Goal: Ask a question

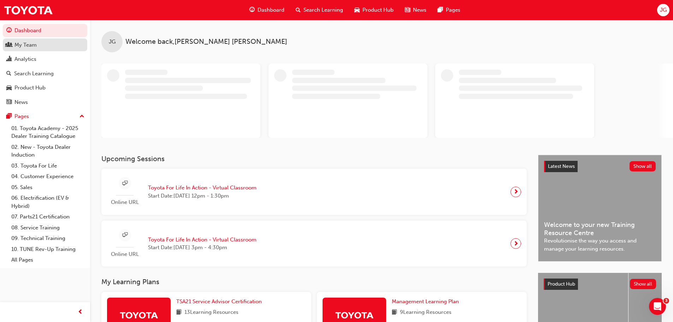
click at [36, 46] on div "My Team" at bounding box center [25, 45] width 22 height 8
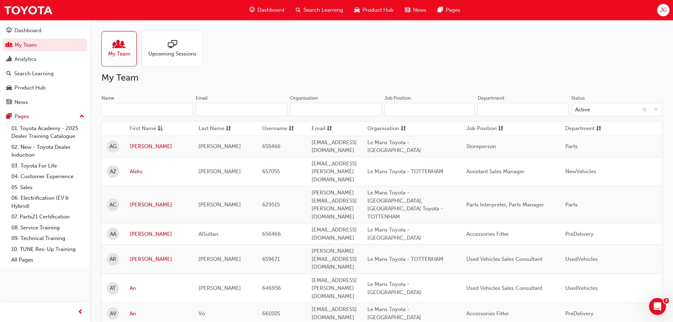
click at [150, 112] on input "Name" at bounding box center [146, 109] width 91 height 13
click at [331, 10] on span "Search Learning" at bounding box center [323, 10] width 40 height 8
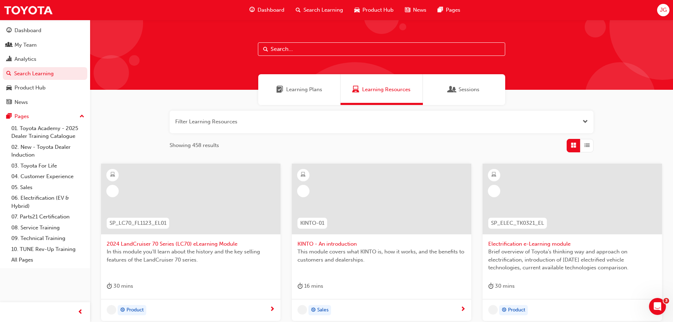
click at [295, 48] on input "text" at bounding box center [381, 48] width 247 height 13
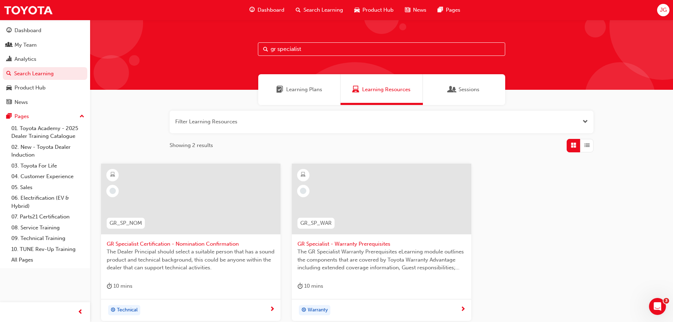
type input "gr specialist"
click at [149, 246] on span "GR Specialist Certification - Nomination Confirmation" at bounding box center [191, 244] width 168 height 8
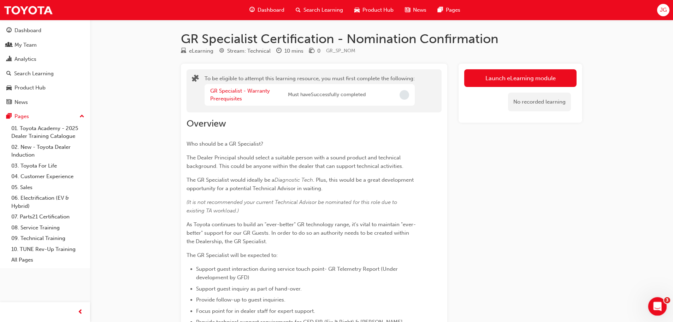
click at [657, 303] on icon "Open Intercom Messenger" at bounding box center [656, 305] width 12 height 12
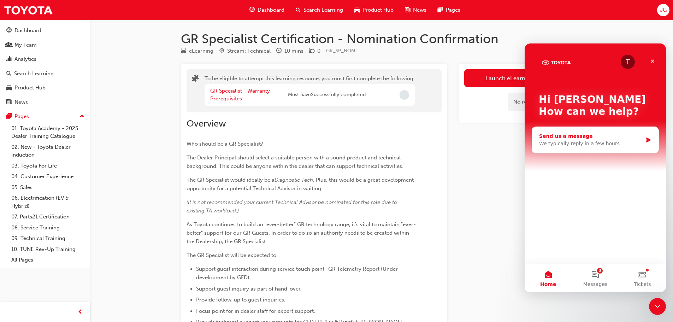
click at [611, 140] on div "We typically reply in a few hours" at bounding box center [590, 143] width 103 height 7
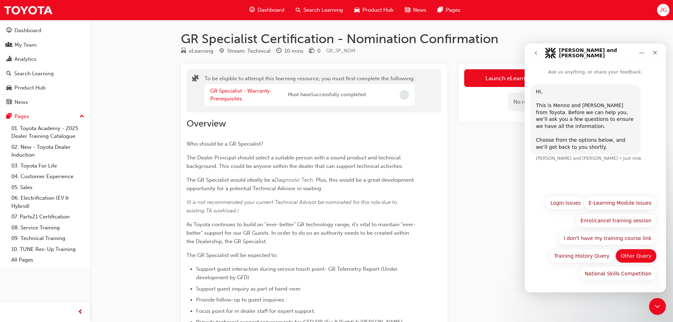
click at [647, 257] on button "Other Query" at bounding box center [635, 256] width 41 height 14
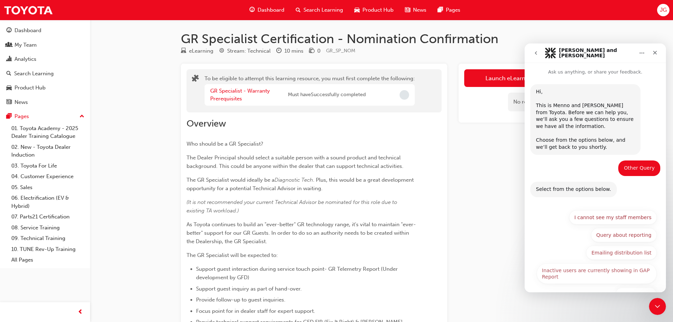
scroll to position [21, 0]
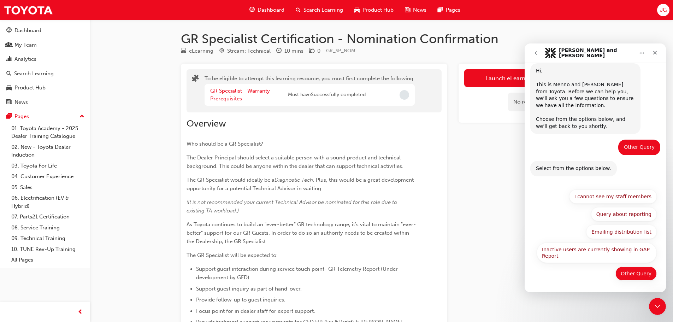
click at [633, 273] on button "Other Query" at bounding box center [635, 273] width 41 height 14
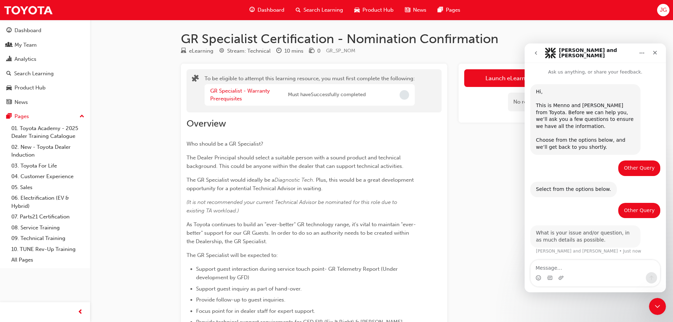
scroll to position [1, 0]
click at [557, 267] on textarea "Message…" at bounding box center [594, 266] width 129 height 12
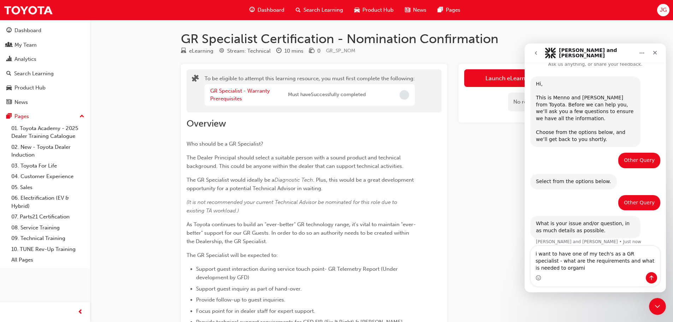
scroll to position [15, 0]
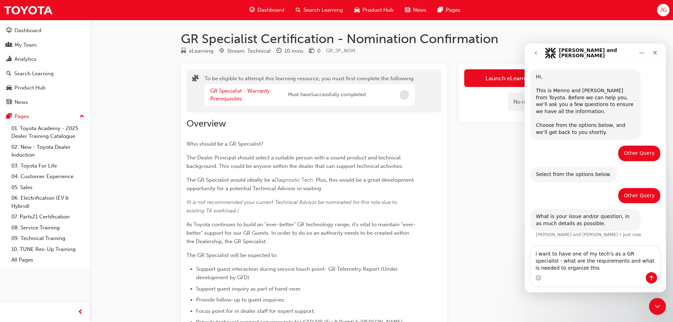
type textarea "i want to have one of my tech's as a GR specialist - what are the requirements …"
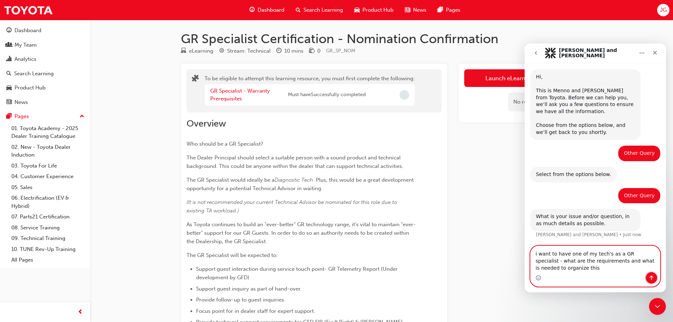
click at [650, 275] on icon "Send a message…" at bounding box center [651, 278] width 6 height 6
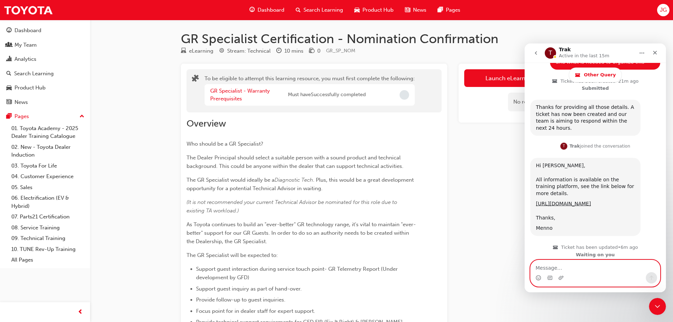
scroll to position [232, 0]
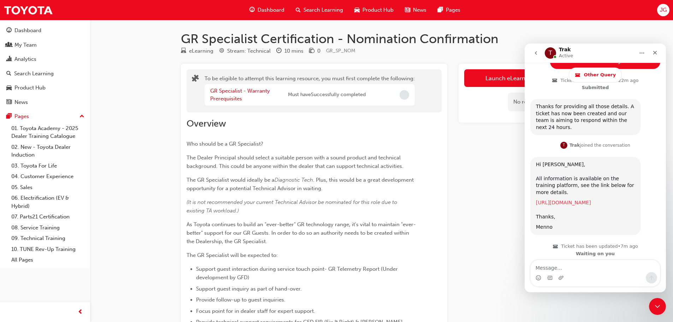
click at [590, 200] on link "[URL][DOMAIN_NAME]" at bounding box center [563, 203] width 55 height 6
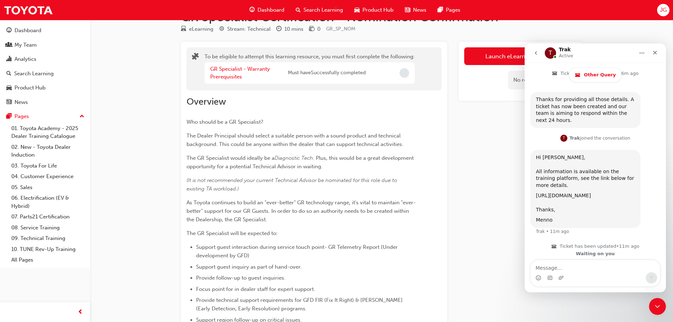
scroll to position [106, 0]
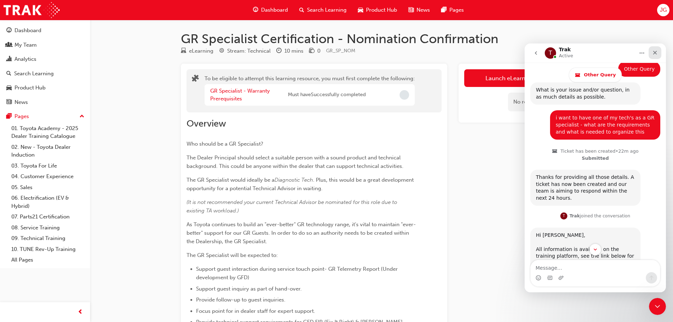
click at [653, 52] on icon "Close" at bounding box center [655, 53] width 6 height 6
